Goal: Task Accomplishment & Management: Complete application form

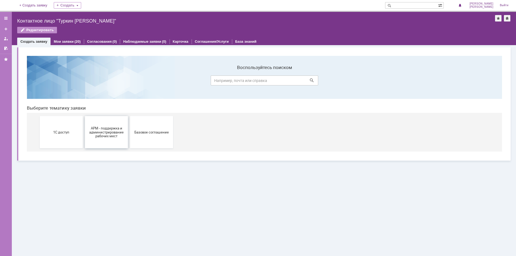
click at [114, 134] on span "АРМ - поддержка и администрирование рабочих мест" at bounding box center [107, 132] width 40 height 12
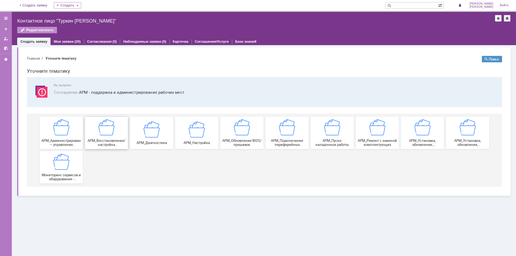
click at [112, 141] on span "АРМ_Восстановление/настройка работоспособности программной части" at bounding box center [107, 143] width 40 height 8
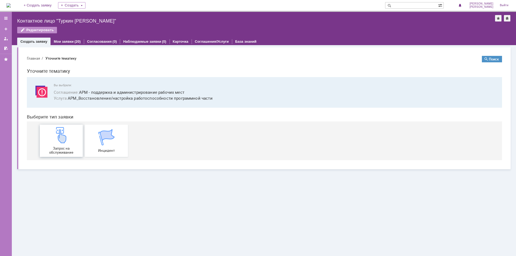
click at [67, 147] on span "Запрос на обслуживание" at bounding box center [61, 151] width 40 height 8
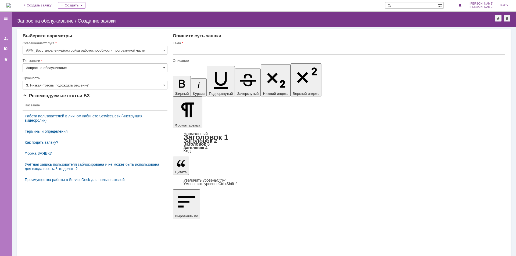
click at [245, 52] on input "text" at bounding box center [339, 50] width 333 height 9
type input "Доступ сотрудников в metabase"
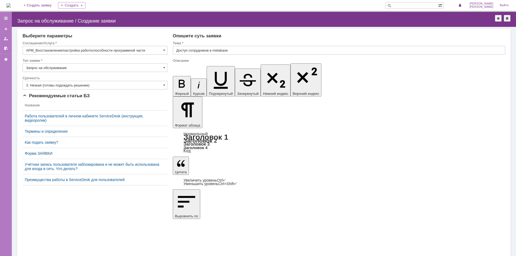
click at [58, 86] on input "3. Низкая (готовы подождать решение)" at bounding box center [95, 85] width 145 height 9
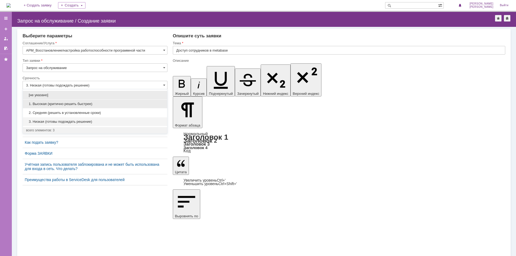
click at [59, 104] on span "1. Высокая (критично решить быстрее)" at bounding box center [95, 104] width 138 height 4
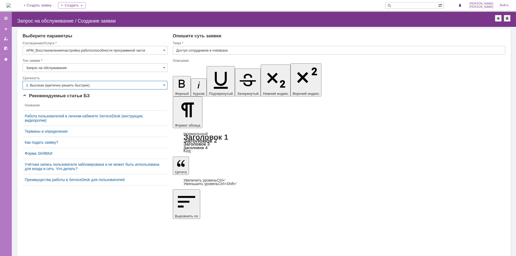
type input "1. Высокая (критично решить быстрее)"
